Goal: Find specific page/section

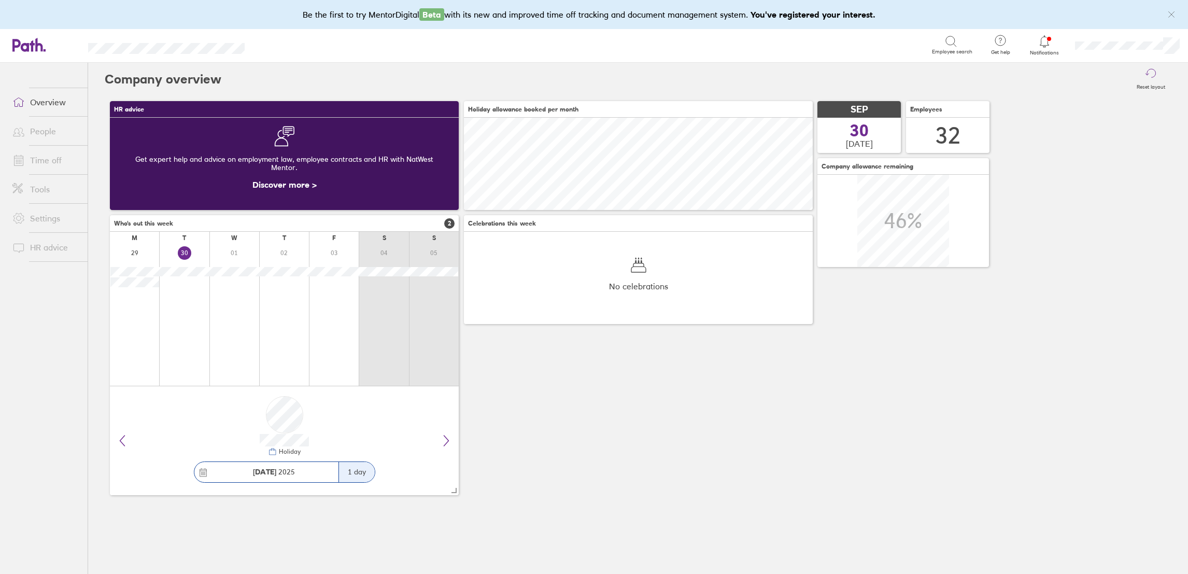
scroll to position [92, 349]
click at [48, 131] on link "People" at bounding box center [45, 131] width 83 height 21
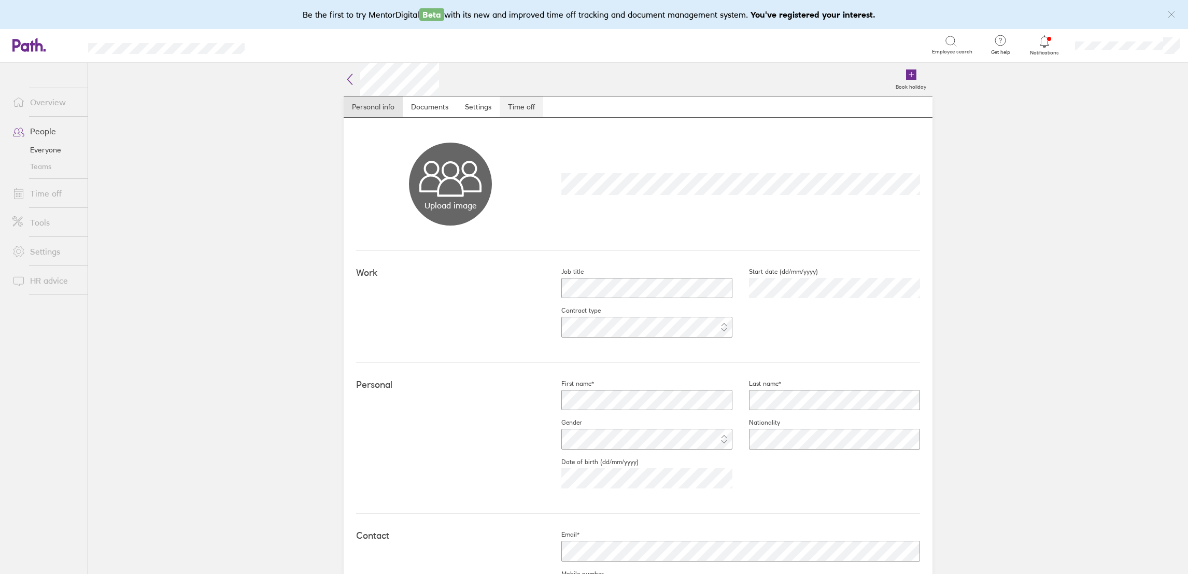
click at [523, 112] on link "Time off" at bounding box center [522, 106] width 44 height 21
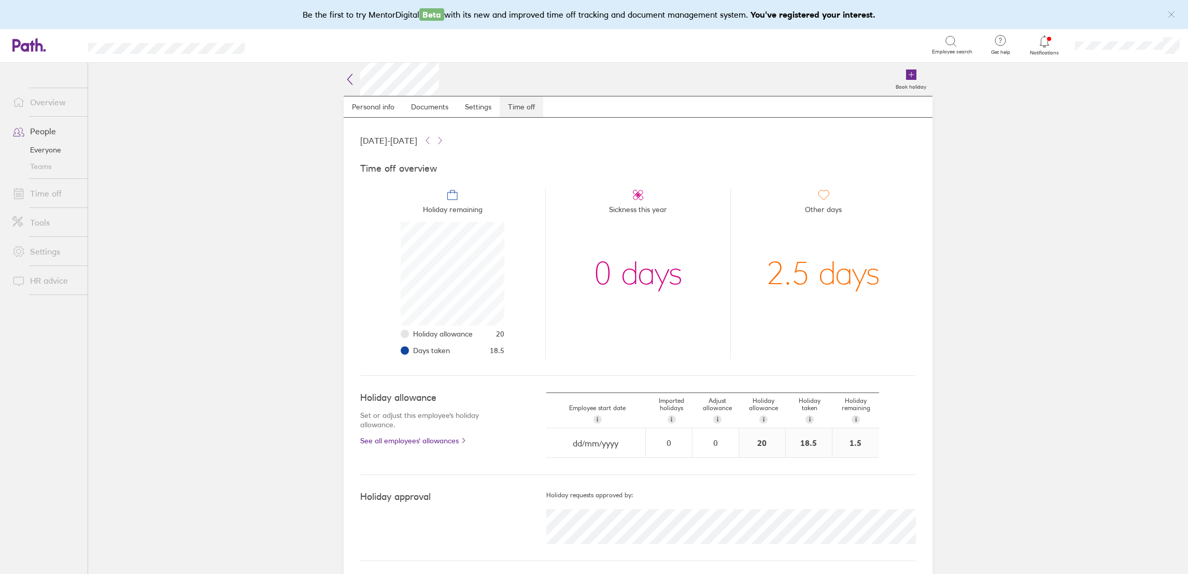
scroll to position [103, 103]
click at [46, 193] on link "Time off" at bounding box center [45, 193] width 83 height 21
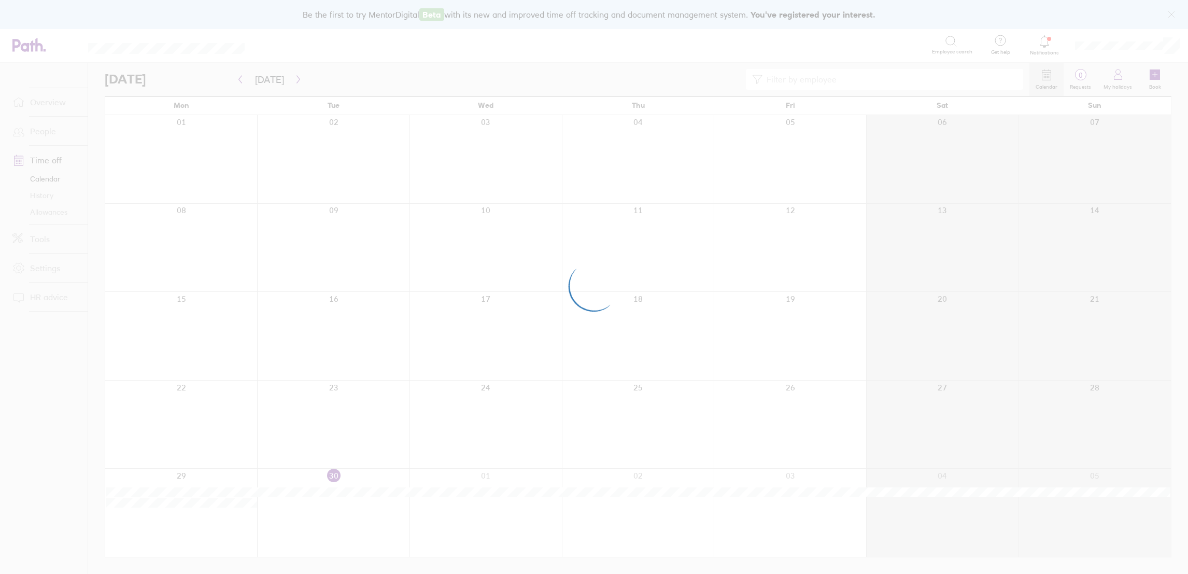
click at [41, 135] on div at bounding box center [594, 287] width 1188 height 574
